Goal: Task Accomplishment & Management: Manage account settings

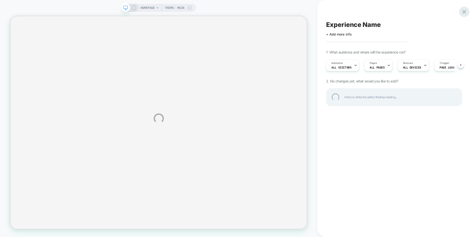
click at [365, 12] on div at bounding box center [464, 12] width 10 height 10
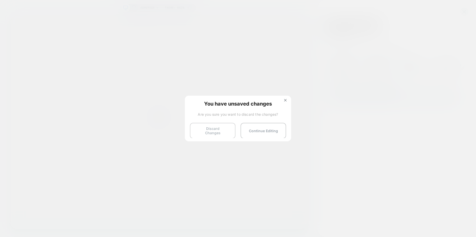
click at [213, 130] on button "Discard Changes" at bounding box center [213, 131] width 46 height 16
click at [225, 129] on button "Discard Changes" at bounding box center [213, 131] width 46 height 16
click at [217, 130] on button "Discard Changes" at bounding box center [213, 131] width 46 height 16
click at [284, 100] on img at bounding box center [285, 100] width 3 height 3
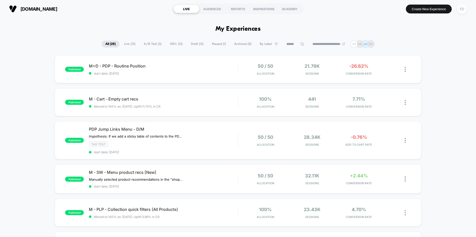
click at [365, 8] on div "ED" at bounding box center [462, 9] width 10 height 10
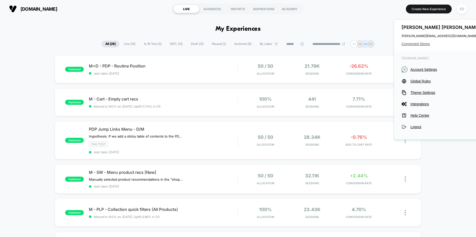
click at [365, 45] on span "Connected Stores" at bounding box center [442, 44] width 80 height 4
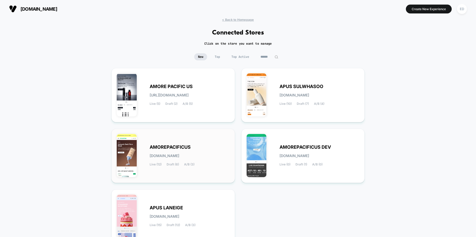
click at [197, 149] on div "AMOREPACIFICUS [DOMAIN_NAME] Live (12) Draft (6) A/B (3)" at bounding box center [190, 155] width 80 height 21
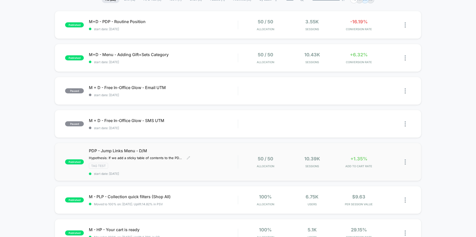
scroll to position [46, 0]
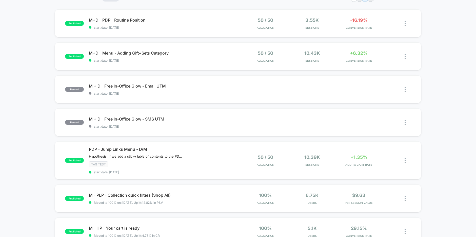
click at [50, 158] on div "published M+D - PDP - Routine Position start date: [DATE] 50 / 50 Allocation 3.…" at bounding box center [238, 223] width 476 height 428
